Goal: Task Accomplishment & Management: Use online tool/utility

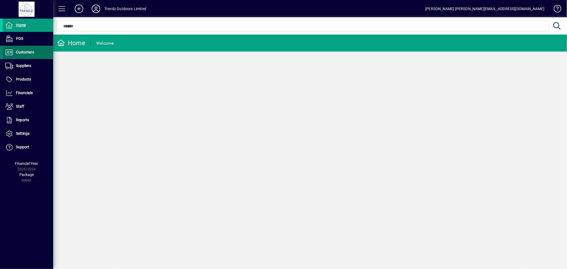
click at [36, 58] on span at bounding box center [28, 52] width 50 height 13
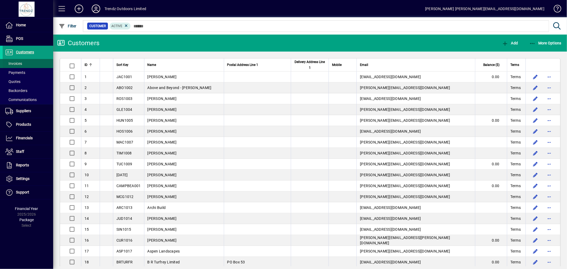
click at [22, 61] on span "Invoices" at bounding box center [13, 63] width 17 height 4
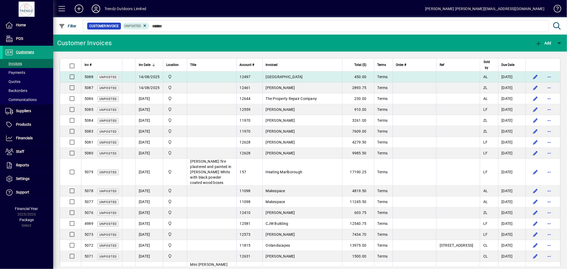
click at [302, 76] on span "[GEOGRAPHIC_DATA]" at bounding box center [284, 77] width 37 height 4
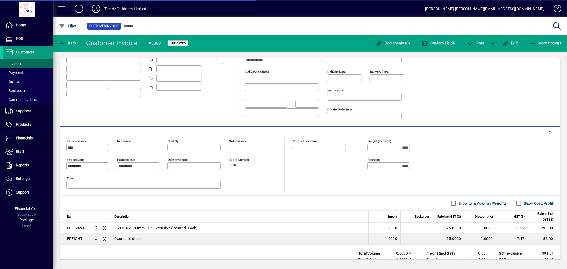
type input "**********"
